Goal: Information Seeking & Learning: Find specific fact

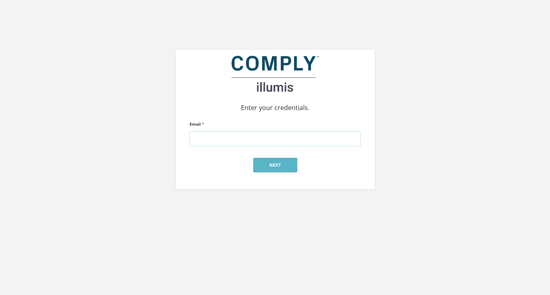
type input "[PERSON_NAME][EMAIL_ADDRESS][DOMAIN_NAME]"
click input "submit" at bounding box center [0, 0] width 0 height 0
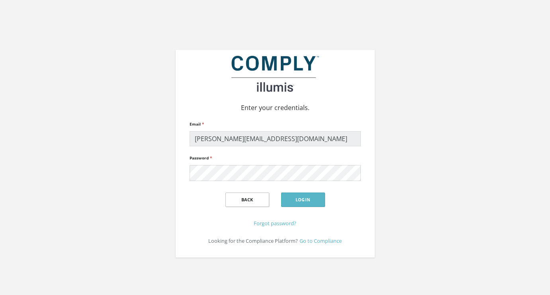
click input "submit" at bounding box center [0, 0] width 0 height 0
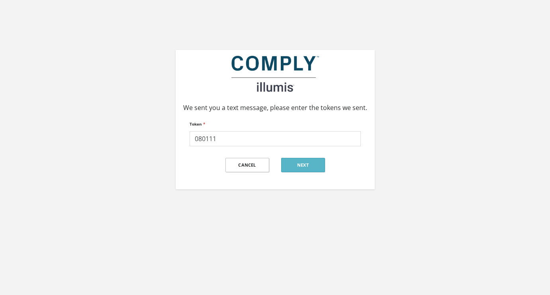
type input "080111"
click input "submit" at bounding box center [0, 0] width 0 height 0
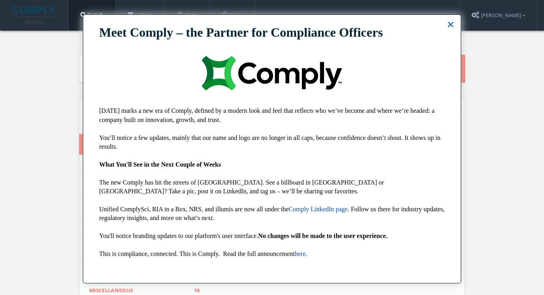
click at [449, 28] on button "×" at bounding box center [451, 24] width 8 height 13
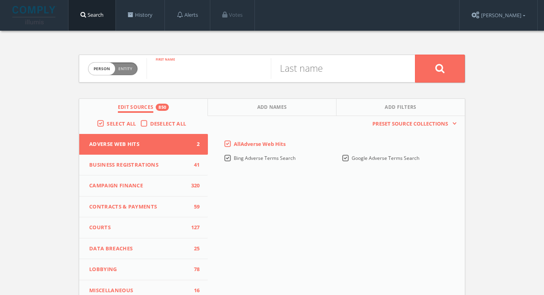
click at [195, 76] on input "text" at bounding box center [208, 68] width 124 height 21
type input "greg"
type input "bovino"
click at [279, 112] on span "Add Names" at bounding box center [272, 107] width 30 height 9
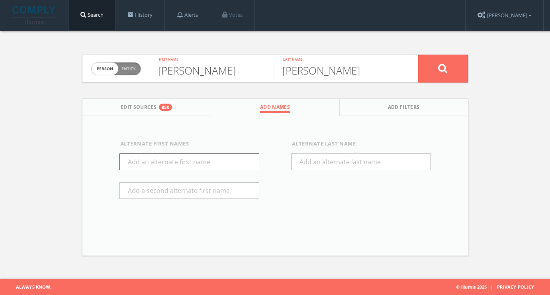
click at [229, 164] on input "text" at bounding box center [189, 161] width 140 height 17
type input "Gregory"
click at [431, 71] on button at bounding box center [443, 69] width 50 height 28
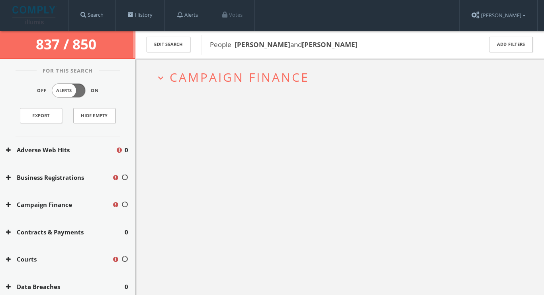
click at [287, 78] on span "Campaign Finance" at bounding box center [240, 77] width 140 height 16
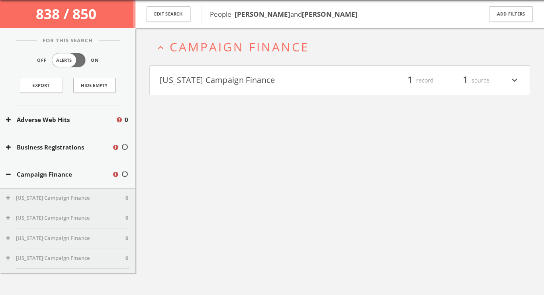
click at [287, 78] on button "[US_STATE] Campaign Finance" at bounding box center [250, 81] width 180 height 14
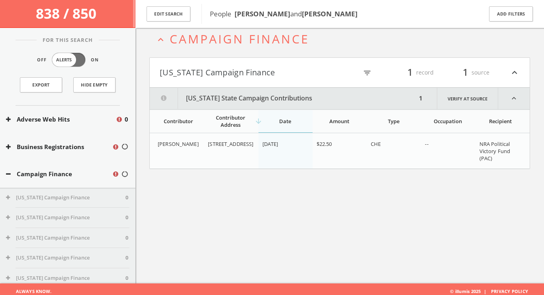
scroll to position [46, 0]
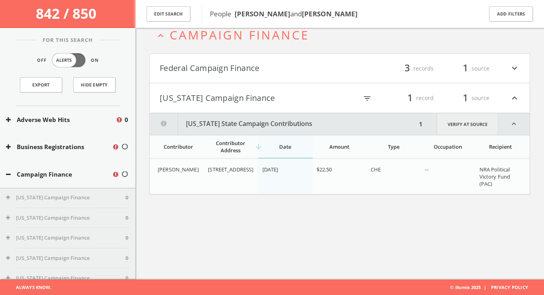
click at [474, 120] on link "Verify at source" at bounding box center [467, 123] width 61 height 21
click at [310, 72] on button "Federal Campaign Finance" at bounding box center [250, 69] width 180 height 14
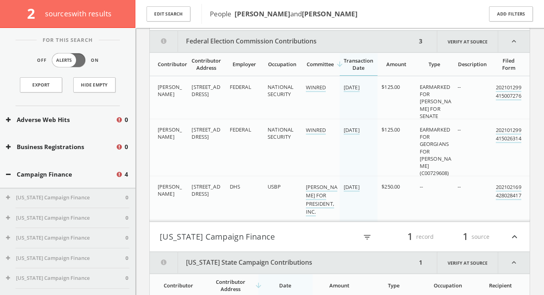
scroll to position [101, 0]
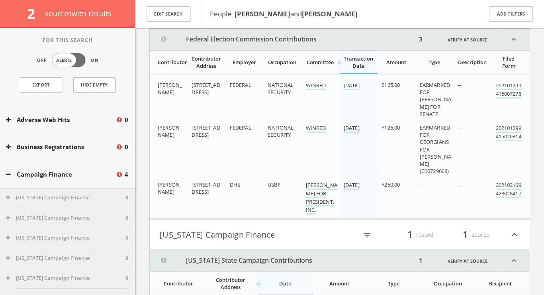
click at [516, 45] on icon "expand_less" at bounding box center [513, 39] width 31 height 21
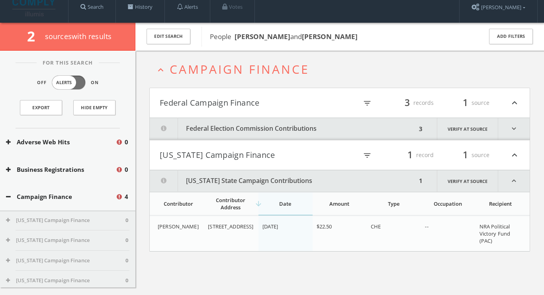
scroll to position [0, 0]
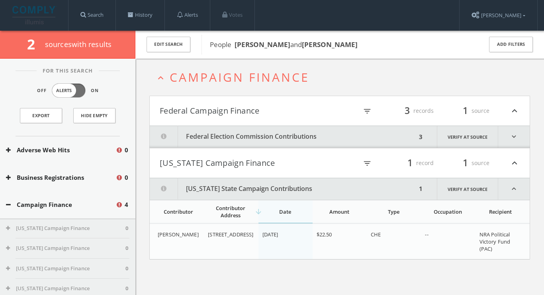
click at [303, 109] on button "Federal Campaign Finance" at bounding box center [250, 111] width 180 height 14
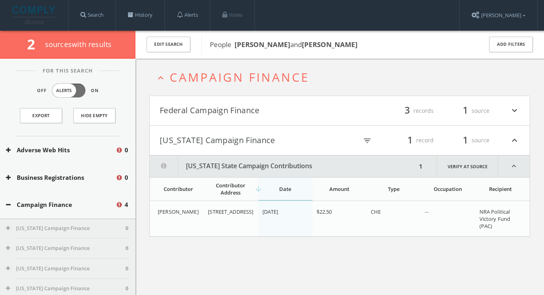
click at [303, 109] on button "Federal Campaign Finance" at bounding box center [250, 111] width 180 height 14
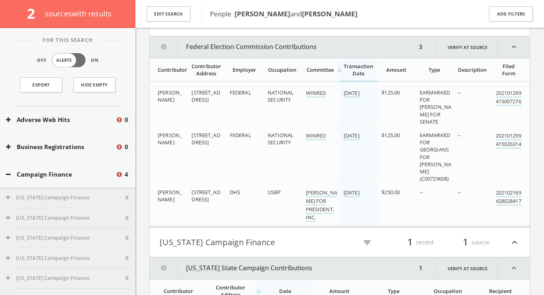
scroll to position [97, 0]
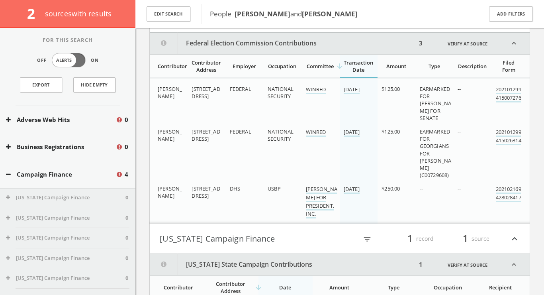
click at [336, 39] on button "Federal Election Commission Contributions" at bounding box center [283, 43] width 267 height 21
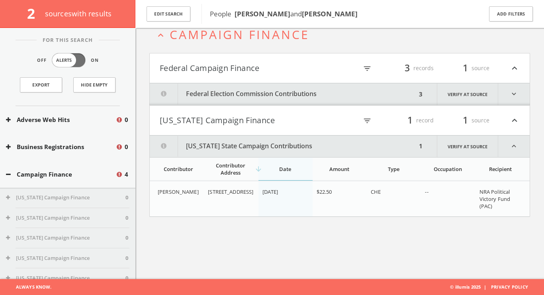
scroll to position [46, 0]
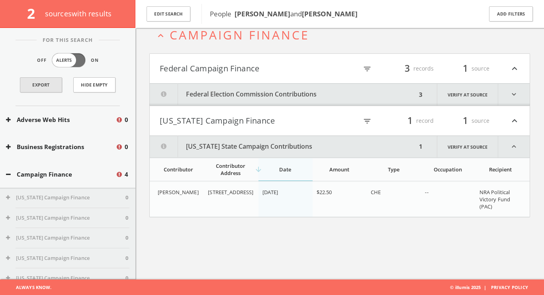
click at [40, 82] on link "Export" at bounding box center [41, 84] width 42 height 15
click at [165, 16] on button "Edit Search" at bounding box center [168, 14] width 44 height 16
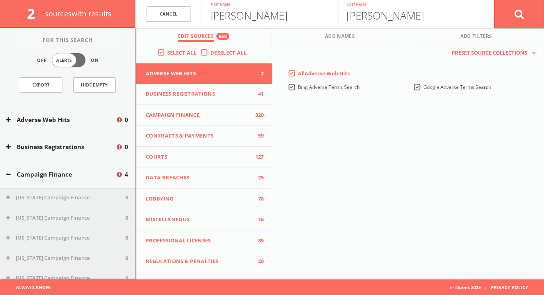
click at [392, 21] on input "bovino" at bounding box center [406, 13] width 137 height 21
type input "bovine"
click at [519, 14] on button at bounding box center [519, 14] width 50 height 29
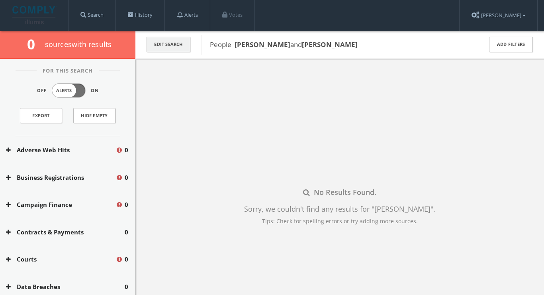
click at [179, 47] on button "Edit Search" at bounding box center [168, 45] width 44 height 16
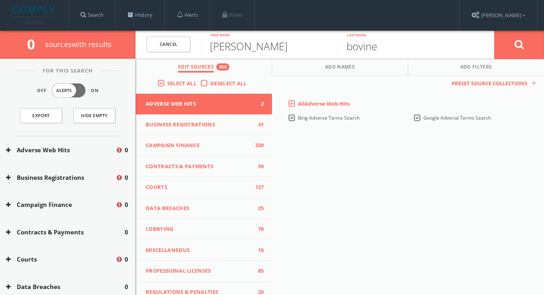
click at [236, 48] on input "greg" at bounding box center [269, 44] width 137 height 21
type input "g"
type input "bethany"
type input "v"
type input "bovino"
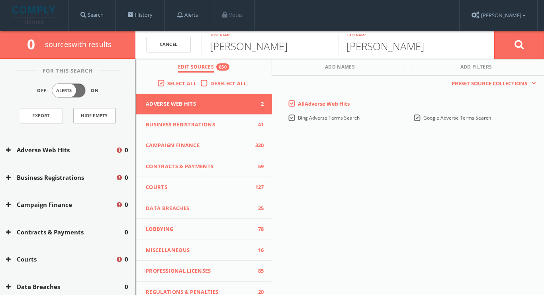
click at [519, 44] on button at bounding box center [519, 44] width 50 height 29
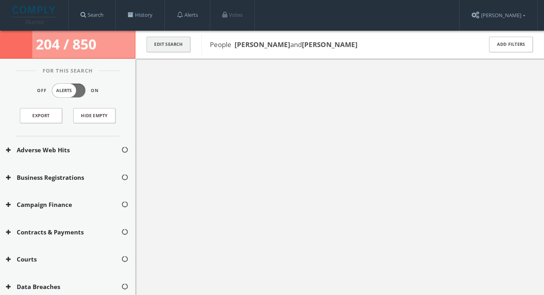
click at [176, 47] on button "Edit Search" at bounding box center [168, 45] width 44 height 16
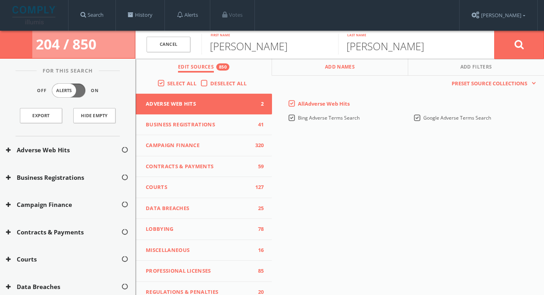
click at [331, 67] on span "Add Names" at bounding box center [340, 67] width 30 height 9
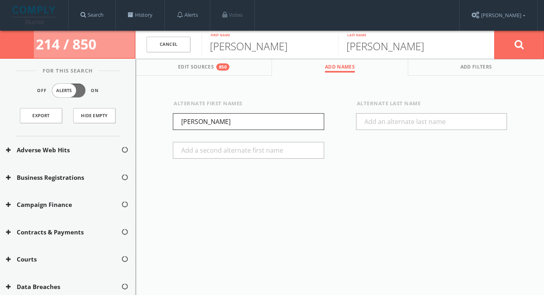
drag, startPoint x: 220, startPoint y: 122, endPoint x: 171, endPoint y: 122, distance: 49.0
click at [171, 122] on div "Alternate First Names Gregory" at bounding box center [248, 134] width 183 height 71
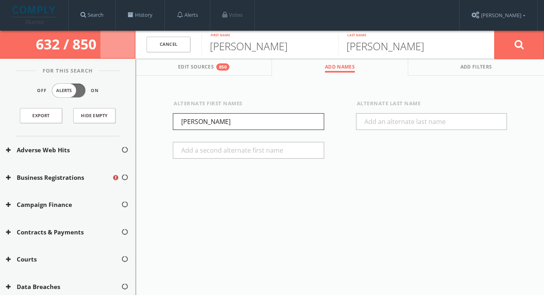
type input "beth"
click at [535, 44] on button at bounding box center [519, 44] width 50 height 29
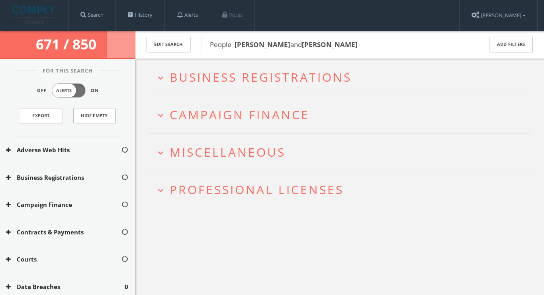
click at [341, 99] on h2 "expand_more Campaign Finance" at bounding box center [339, 114] width 380 height 37
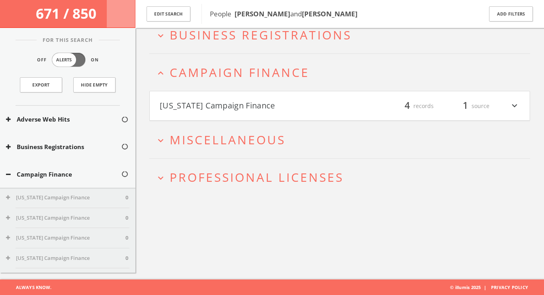
click at [341, 99] on div "filter_list 4 records 1 source expand_more" at bounding box center [429, 106] width 180 height 14
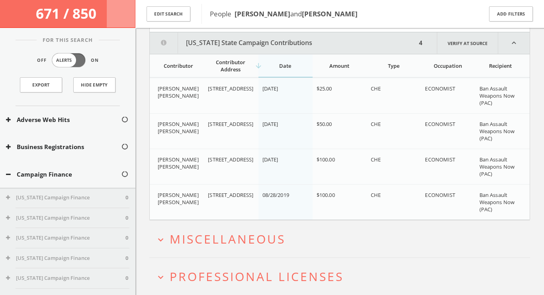
scroll to position [139, 0]
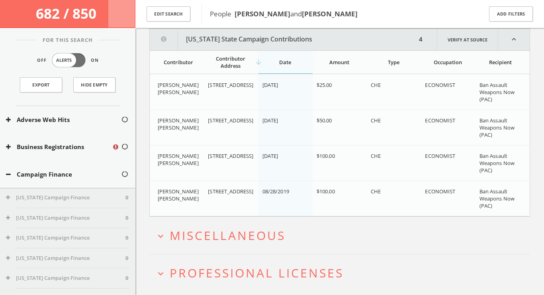
click at [343, 228] on button "expand_more Miscellaneous" at bounding box center [342, 234] width 375 height 13
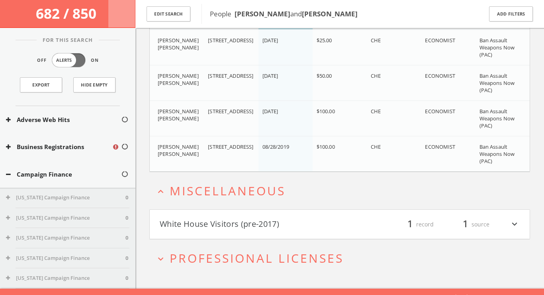
scroll to position [193, 0]
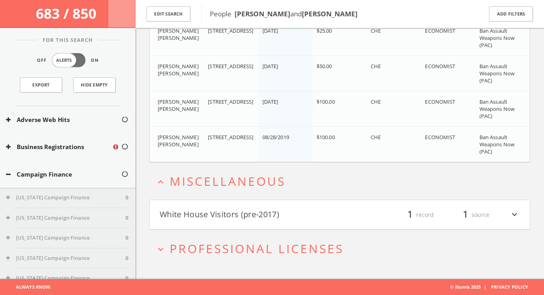
click at [341, 219] on div "filter_list 1 record 1 source expand_more" at bounding box center [429, 215] width 180 height 14
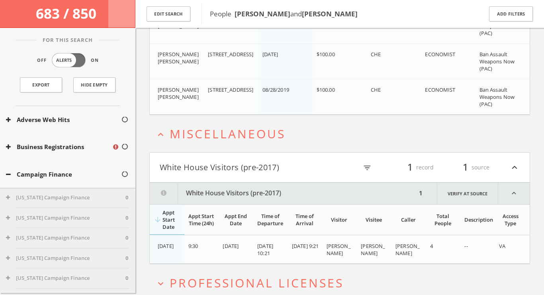
scroll to position [274, 0]
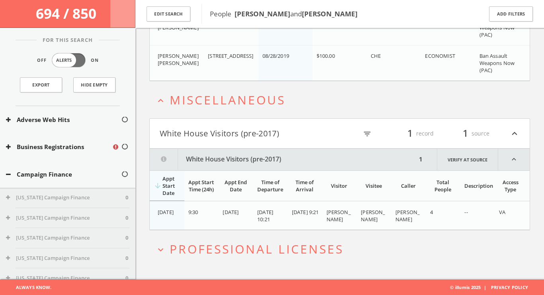
click at [305, 251] on span "Professional Licenses" at bounding box center [257, 248] width 174 height 16
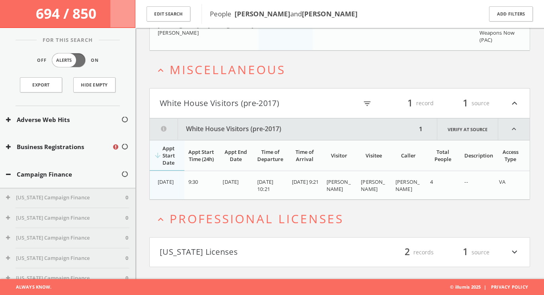
click at [305, 251] on button "California Licenses" at bounding box center [250, 252] width 180 height 14
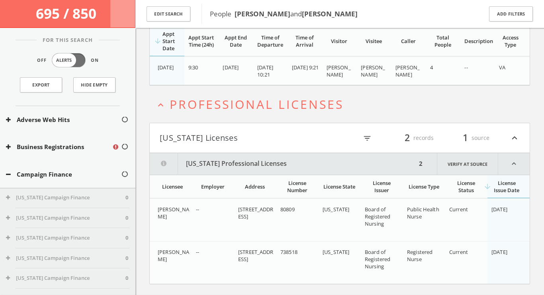
scroll to position [435, 0]
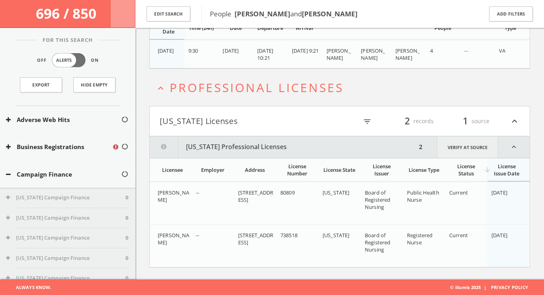
click at [461, 151] on link "Verify at source" at bounding box center [467, 146] width 61 height 21
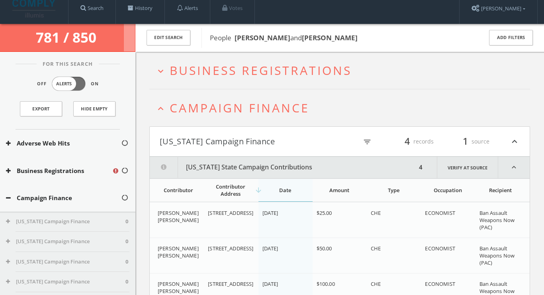
scroll to position [0, 0]
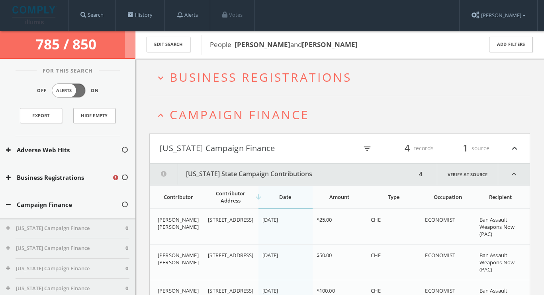
click at [224, 108] on span "Campaign Finance" at bounding box center [240, 114] width 140 height 16
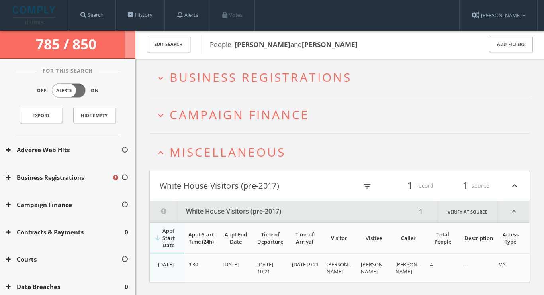
click at [239, 76] on span "Business Registrations" at bounding box center [261, 77] width 182 height 16
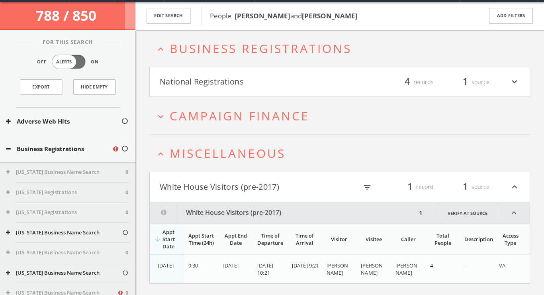
scroll to position [30, 0]
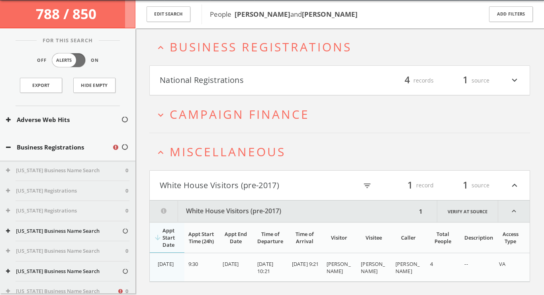
click at [239, 76] on html "Search History Alerts Votes Alex Platkin Edit Profile Change Password Security …" at bounding box center [272, 239] width 544 height 538
click at [238, 84] on button "National Registrations" at bounding box center [250, 81] width 180 height 14
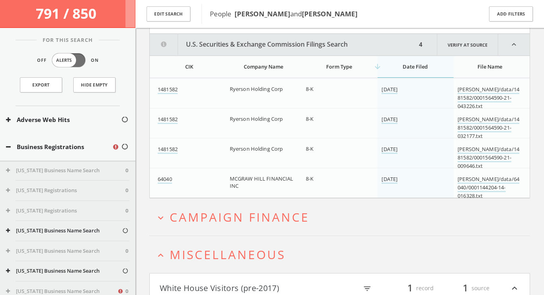
scroll to position [97, 0]
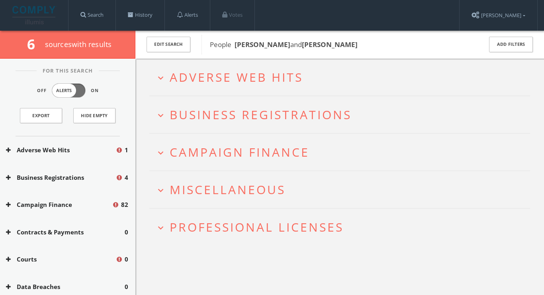
click at [279, 163] on h2 "expand_more Campaign Finance" at bounding box center [339, 151] width 380 height 37
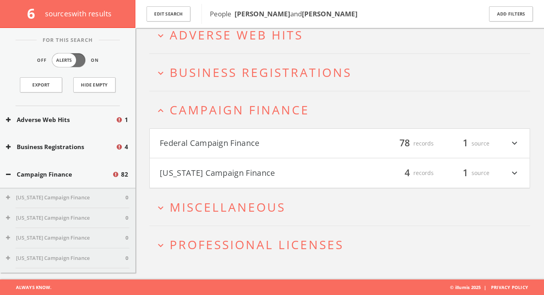
click at [254, 191] on h2 "expand_more Miscellaneous" at bounding box center [339, 206] width 380 height 37
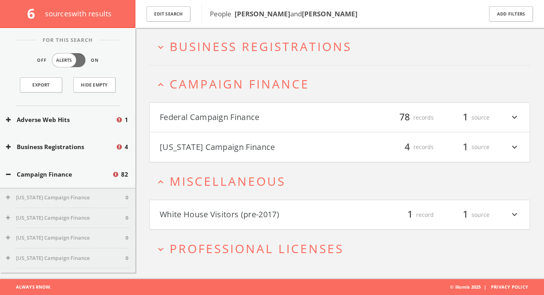
click at [254, 185] on span "Miscellaneous" at bounding box center [228, 181] width 116 height 16
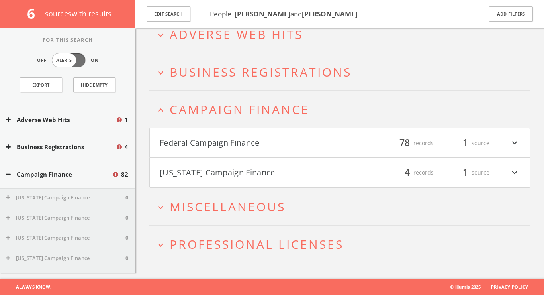
scroll to position [46, 0]
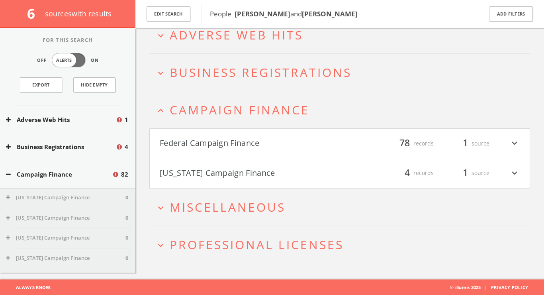
click at [268, 110] on span "Campaign Finance" at bounding box center [240, 109] width 140 height 16
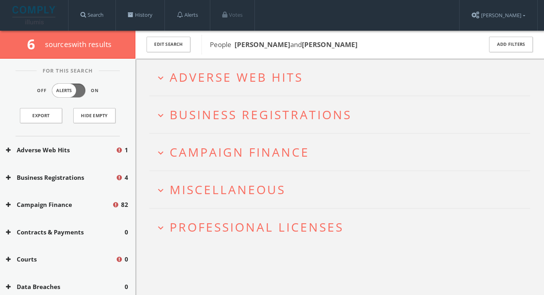
click at [258, 113] on span "Business Registrations" at bounding box center [261, 114] width 182 height 16
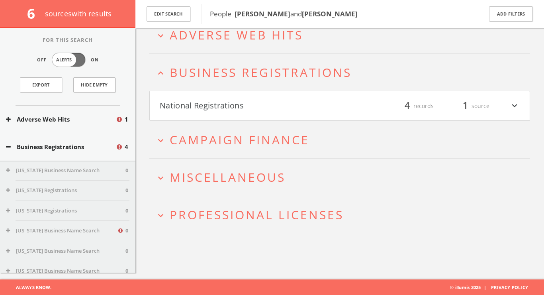
click at [265, 83] on h2 "expand_less Business Registrations" at bounding box center [339, 72] width 380 height 37
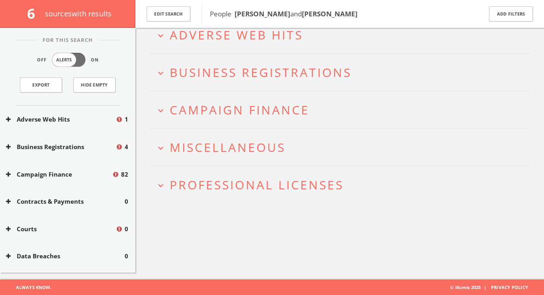
click at [264, 48] on h2 "expand_more Adverse Web Hits" at bounding box center [339, 34] width 380 height 37
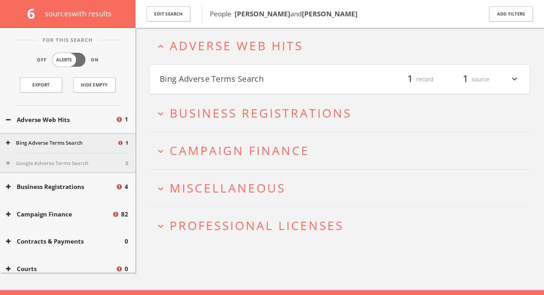
click at [261, 76] on button "Bing Adverse Terms Search" at bounding box center [250, 79] width 180 height 14
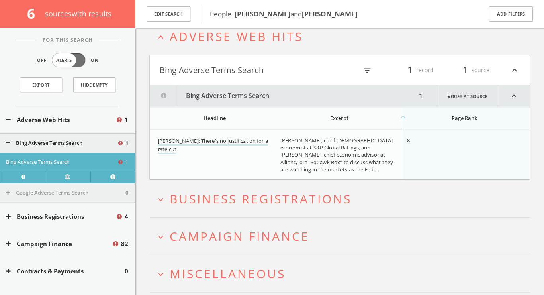
scroll to position [0, 0]
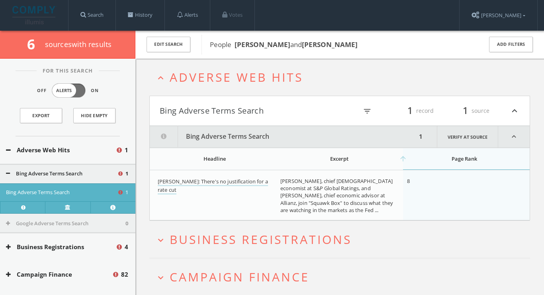
click at [235, 107] on button "Bing Adverse Terms Search" at bounding box center [250, 111] width 180 height 14
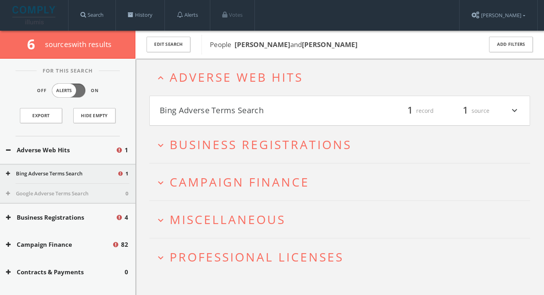
click at [235, 83] on span "Adverse Web Hits" at bounding box center [236, 77] width 133 height 16
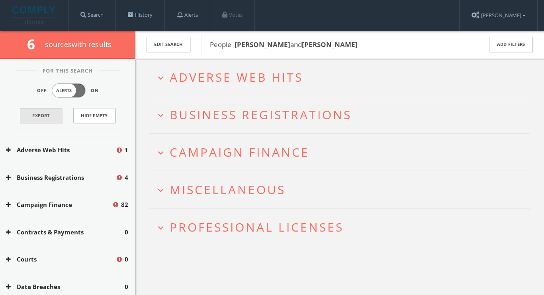
click at [40, 117] on link "Export" at bounding box center [41, 115] width 42 height 15
